Goal: Information Seeking & Learning: Learn about a topic

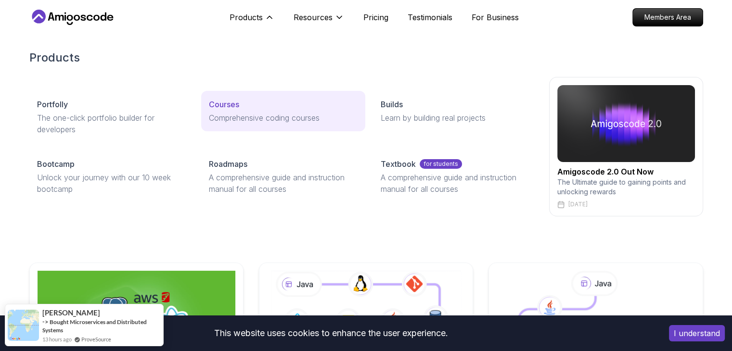
click at [257, 106] on div "Courses" at bounding box center [283, 105] width 149 height 12
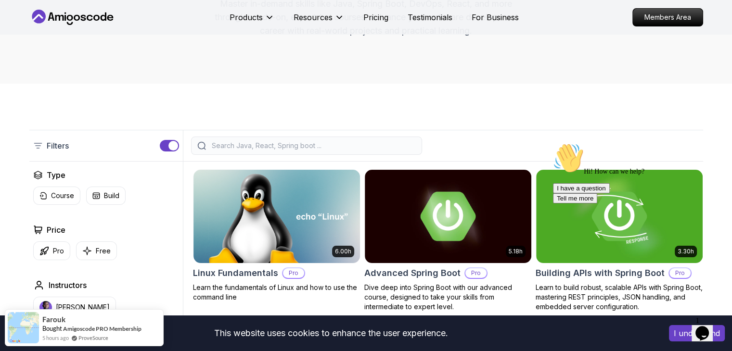
scroll to position [144, 0]
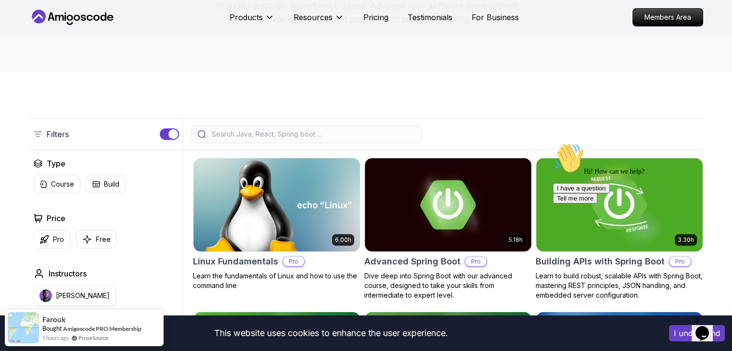
click at [325, 180] on img at bounding box center [276, 205] width 175 height 98
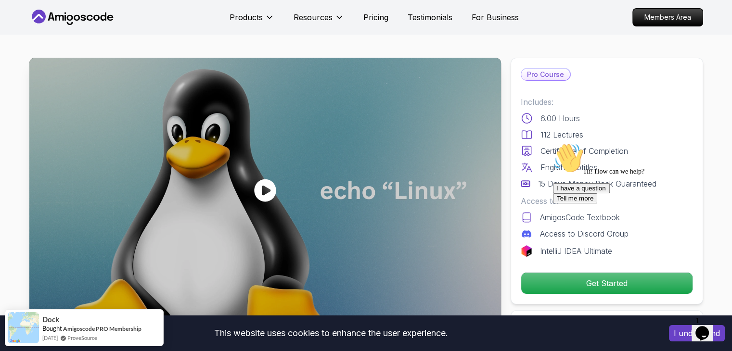
click at [574, 203] on div "I have a question Tell me more" at bounding box center [639, 193] width 173 height 20
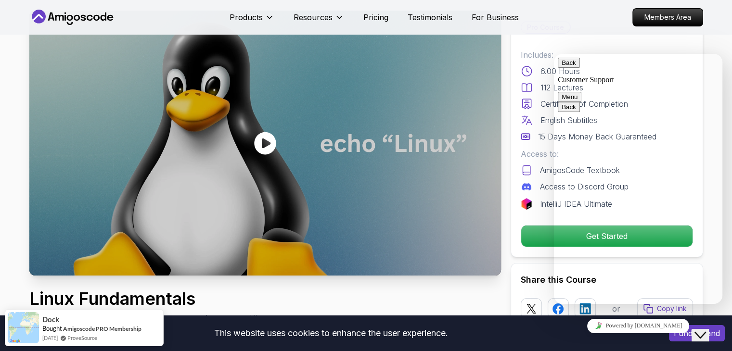
scroll to position [48, 0]
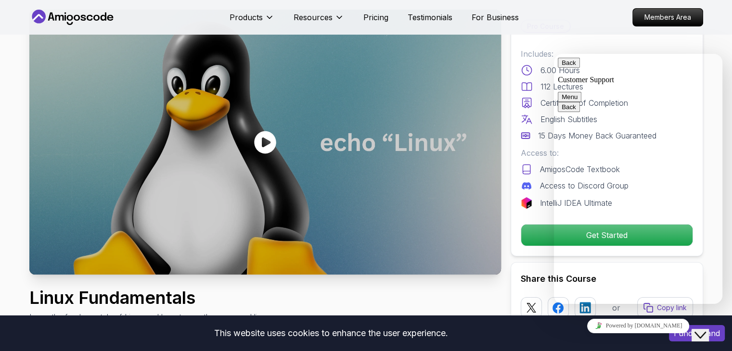
click at [564, 63] on button "Back" at bounding box center [568, 63] width 22 height 10
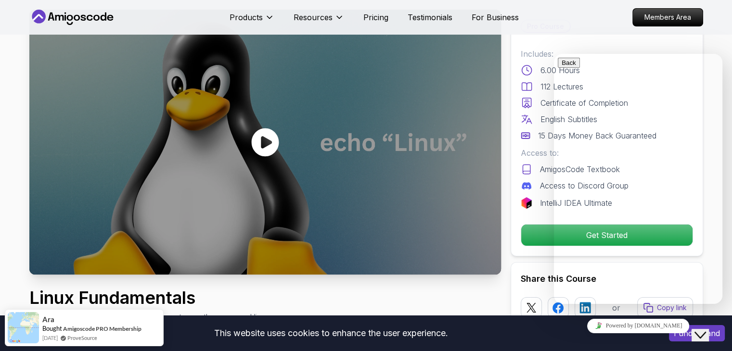
click at [496, 231] on div at bounding box center [264, 142] width 471 height 265
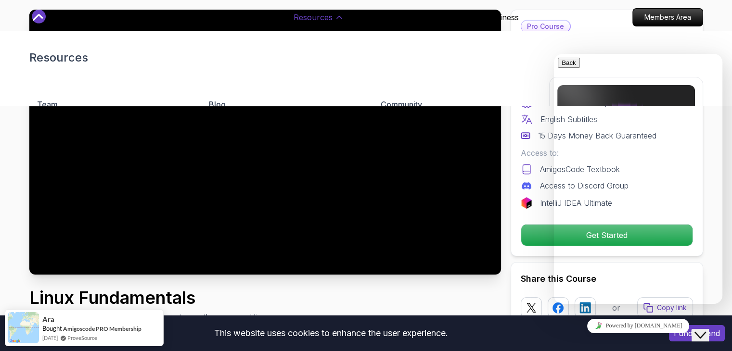
click at [331, 18] on button "Resources" at bounding box center [318, 21] width 51 height 19
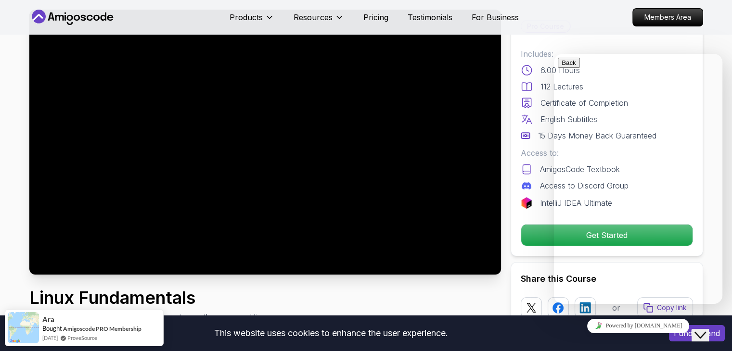
click at [360, 18] on div "Products Resources Pricing Testimonials For Business" at bounding box center [373, 17] width 289 height 19
click at [366, 18] on p "Pricing" at bounding box center [375, 18] width 25 height 12
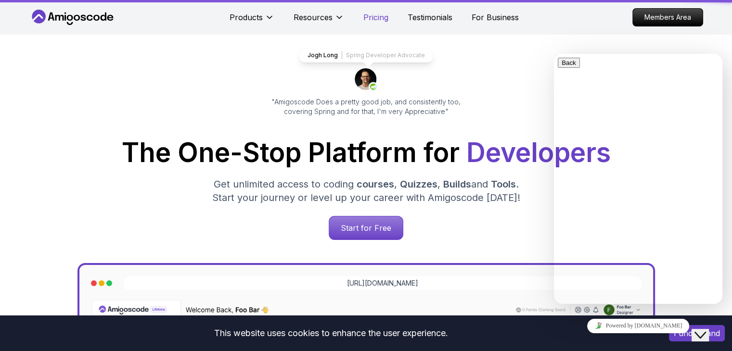
scroll to position [2057, 0]
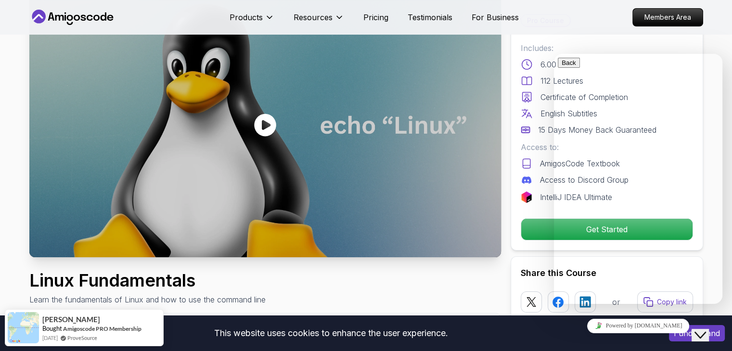
scroll to position [48, 0]
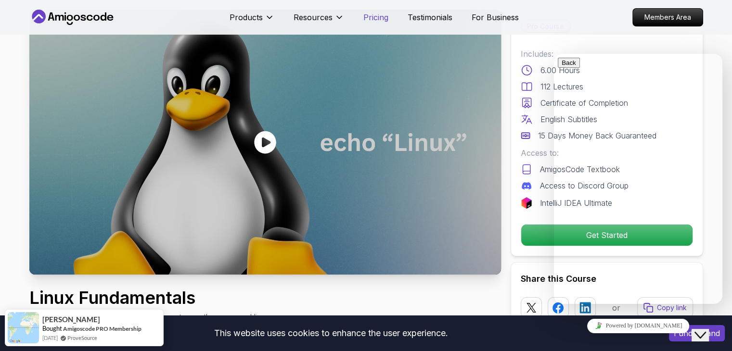
click at [367, 19] on p "Pricing" at bounding box center [375, 18] width 25 height 12
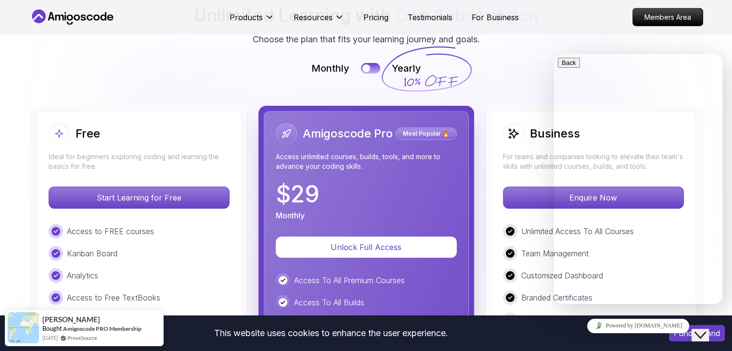
scroll to position [2105, 0]
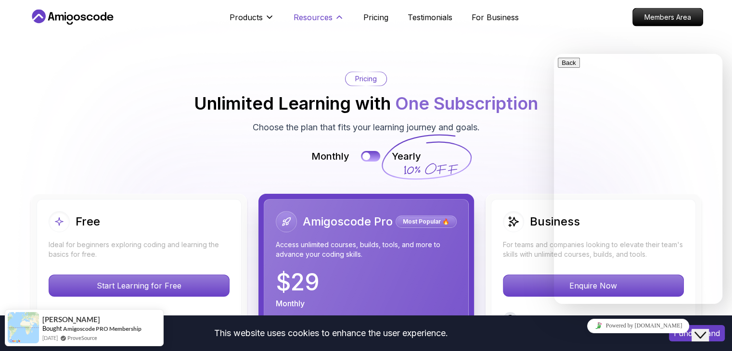
click at [324, 21] on p "Resources" at bounding box center [312, 18] width 39 height 12
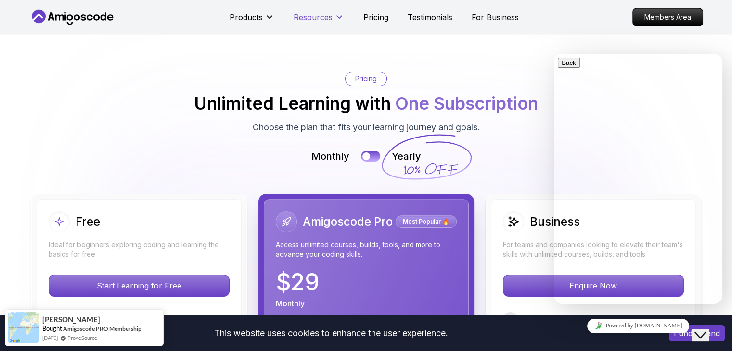
click at [324, 21] on p "Resources" at bounding box center [312, 18] width 39 height 12
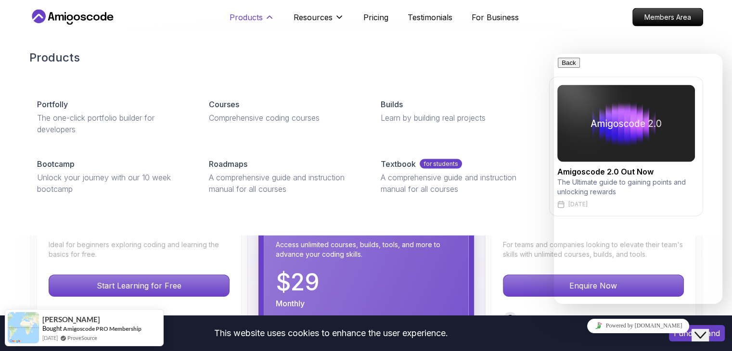
click at [265, 23] on button "Products" at bounding box center [251, 21] width 45 height 19
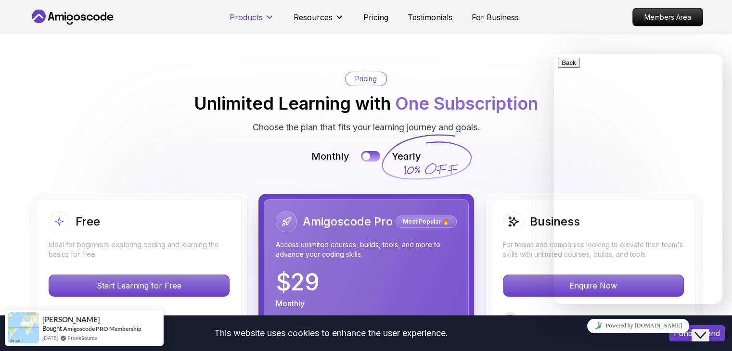
click at [265, 23] on button "Products" at bounding box center [251, 21] width 45 height 19
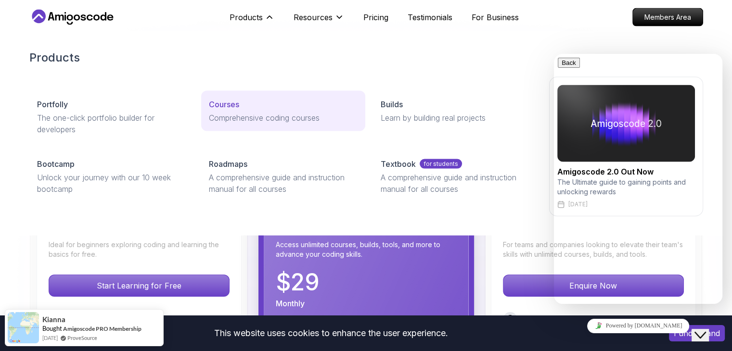
click at [228, 114] on p "Comprehensive coding courses" at bounding box center [283, 118] width 149 height 12
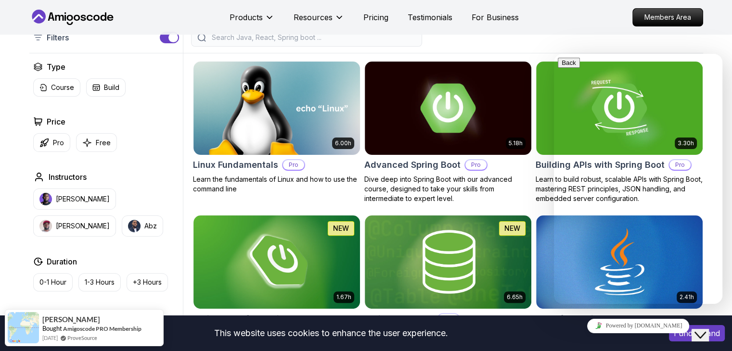
scroll to position [240, 0]
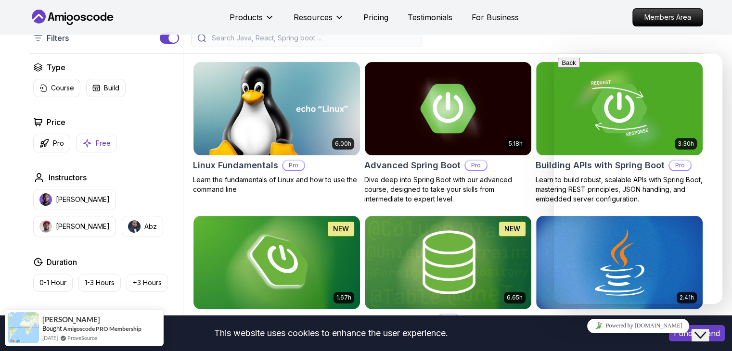
click at [107, 141] on p "Free" at bounding box center [103, 144] width 15 height 10
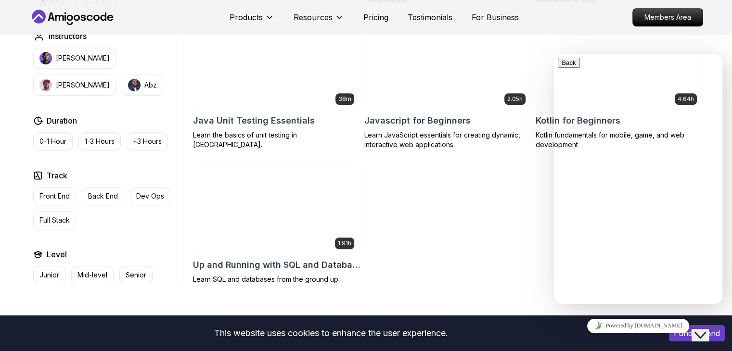
scroll to position [577, 0]
